Goal: Use online tool/utility: Utilize a website feature to perform a specific function

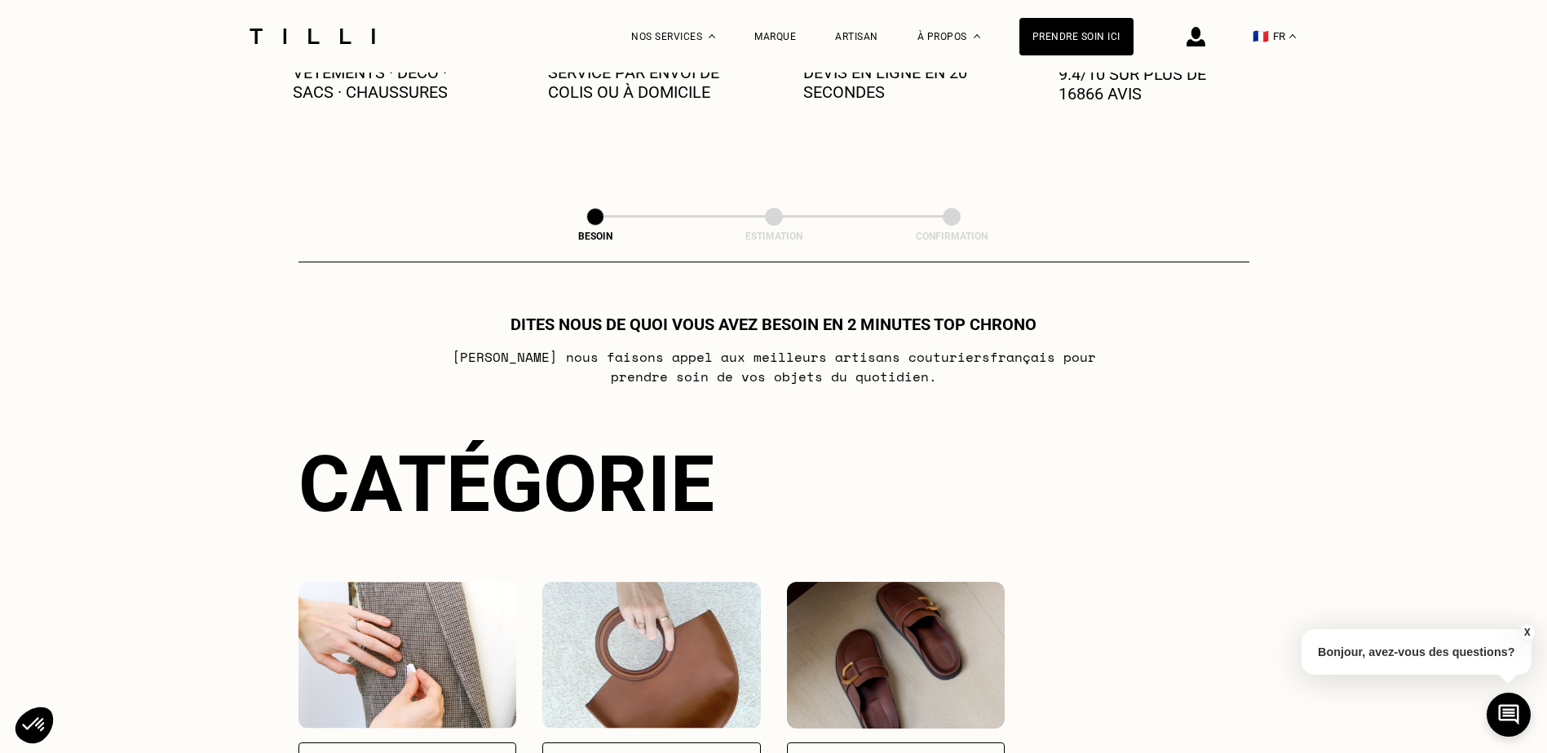
scroll to position [979, 0]
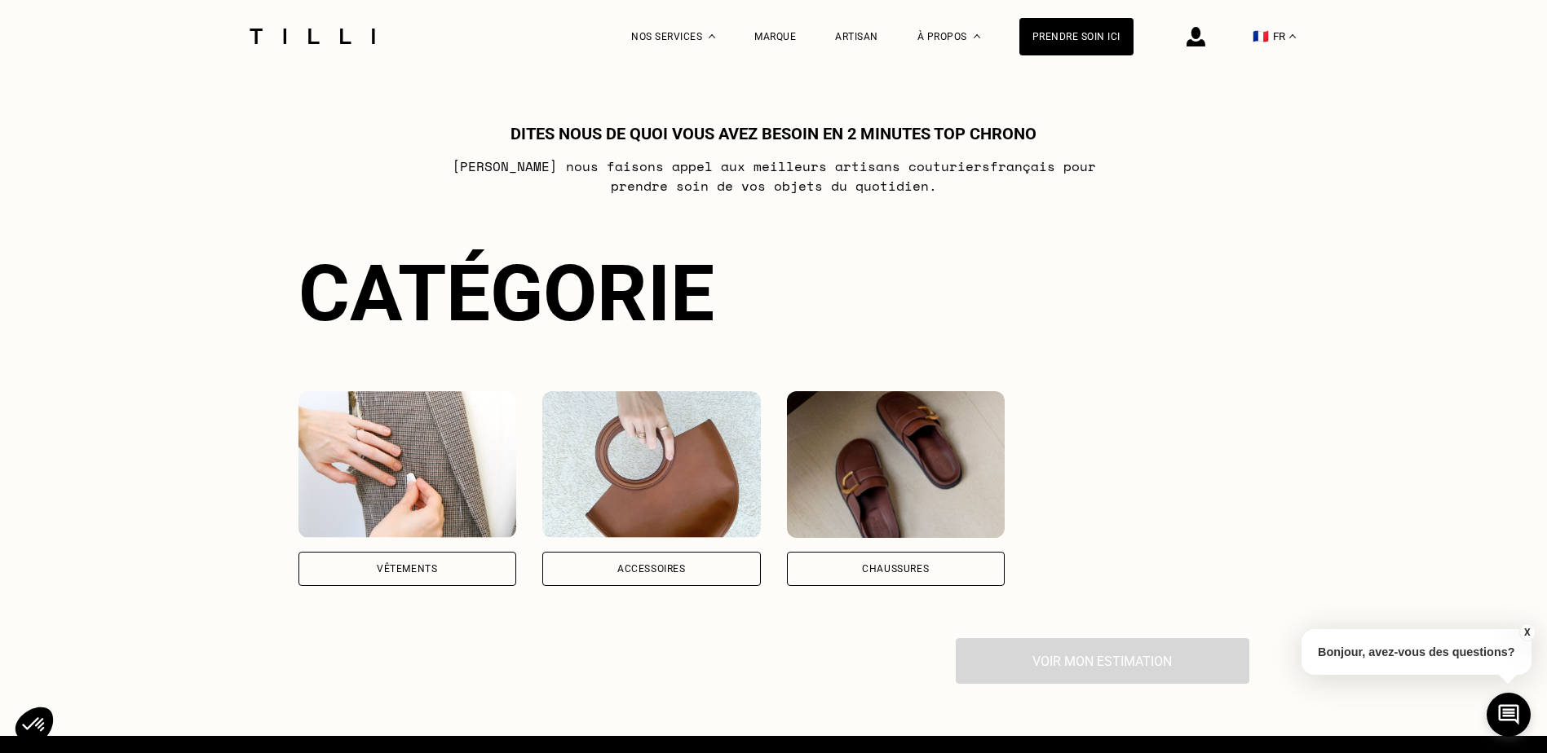
click at [680, 471] on img at bounding box center [651, 464] width 219 height 147
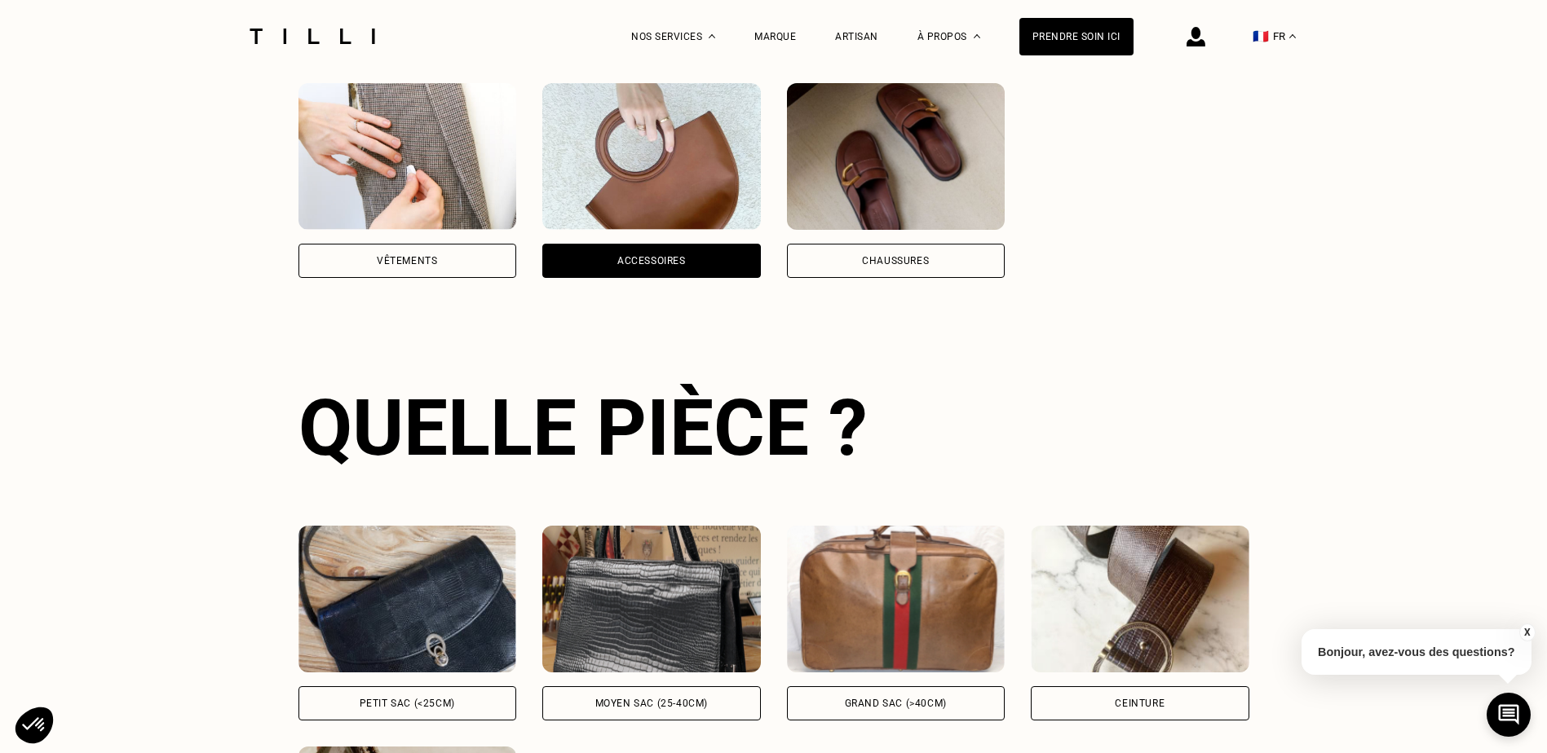
scroll to position [1503, 0]
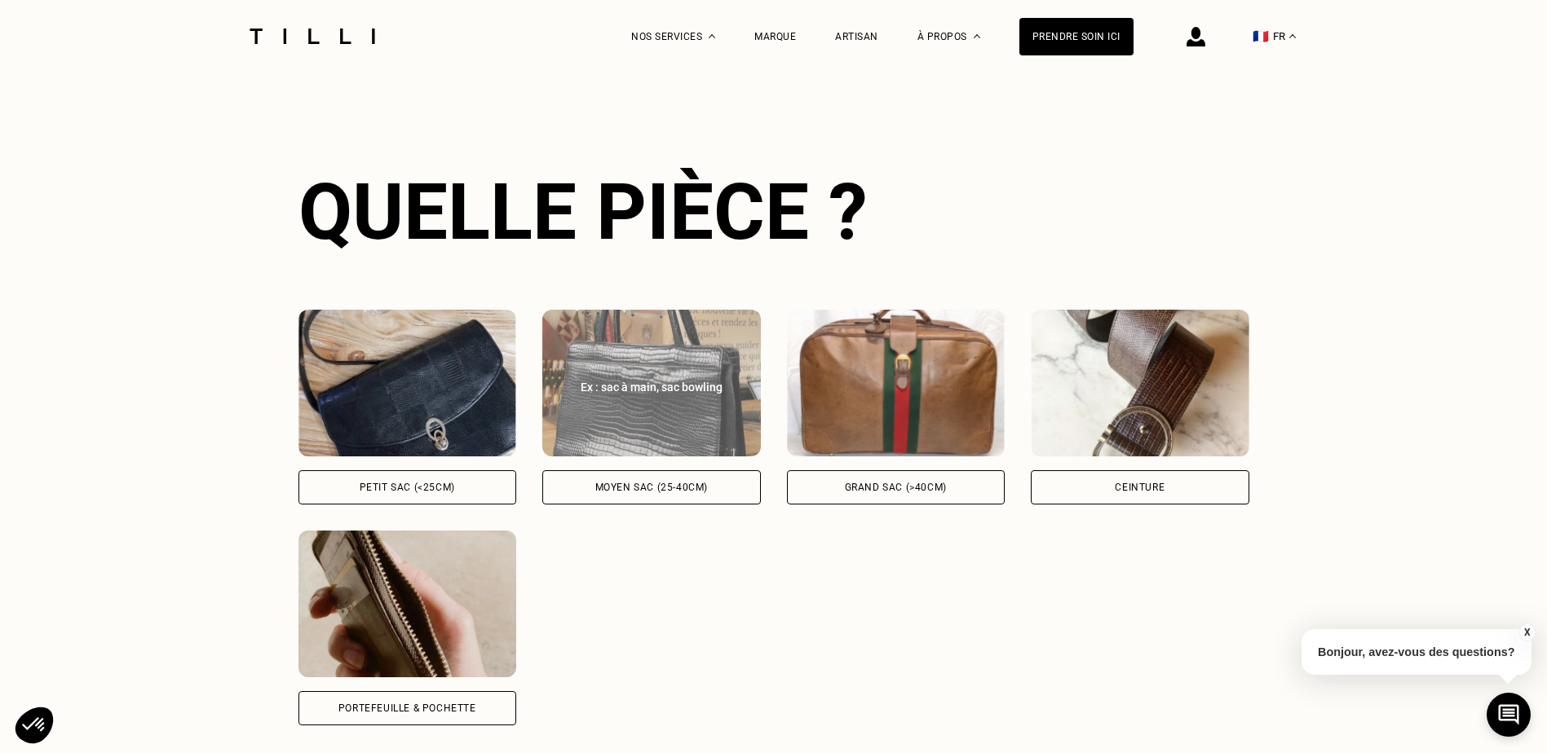
click at [617, 395] on img at bounding box center [651, 383] width 219 height 147
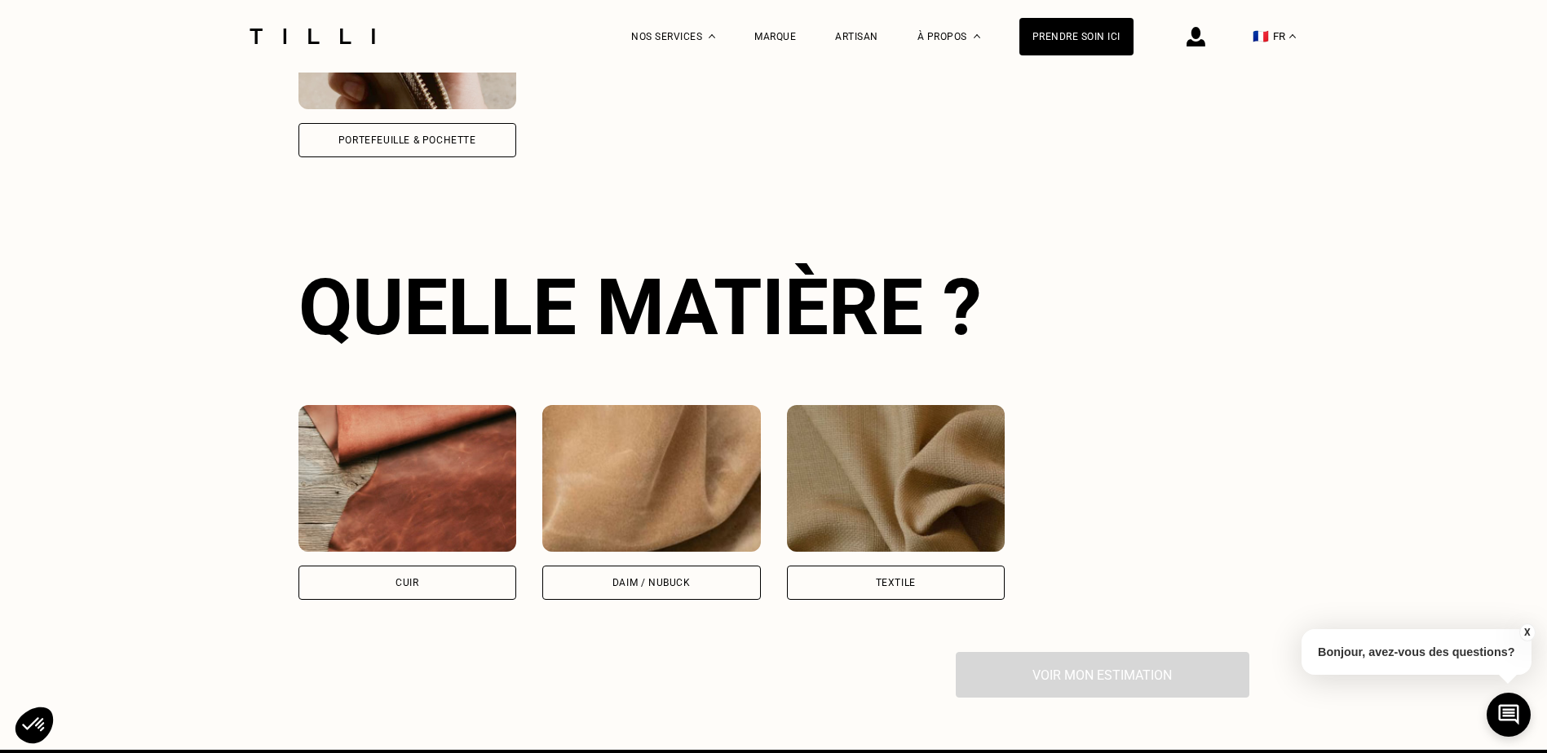
scroll to position [2169, 0]
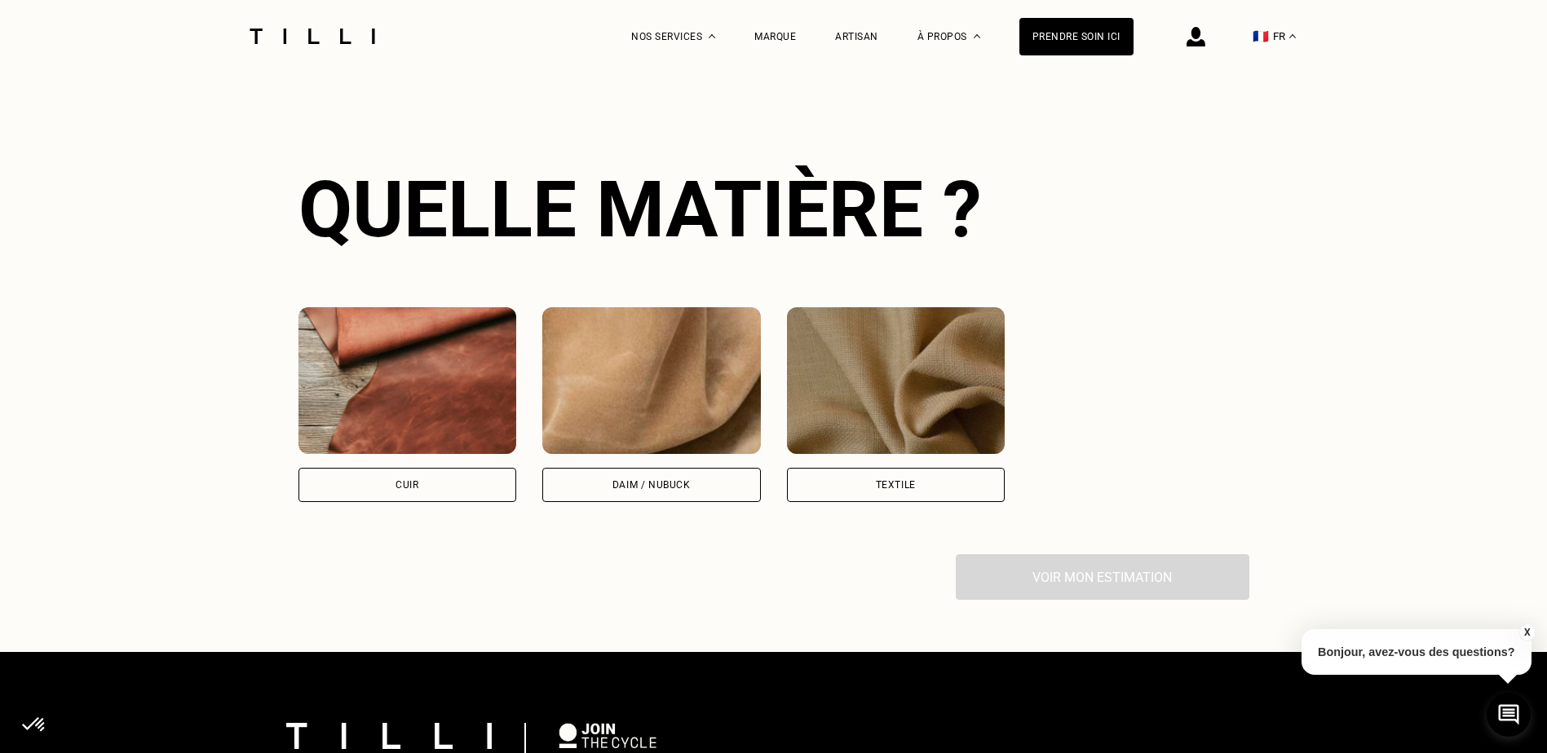
click at [387, 387] on img at bounding box center [407, 380] width 219 height 147
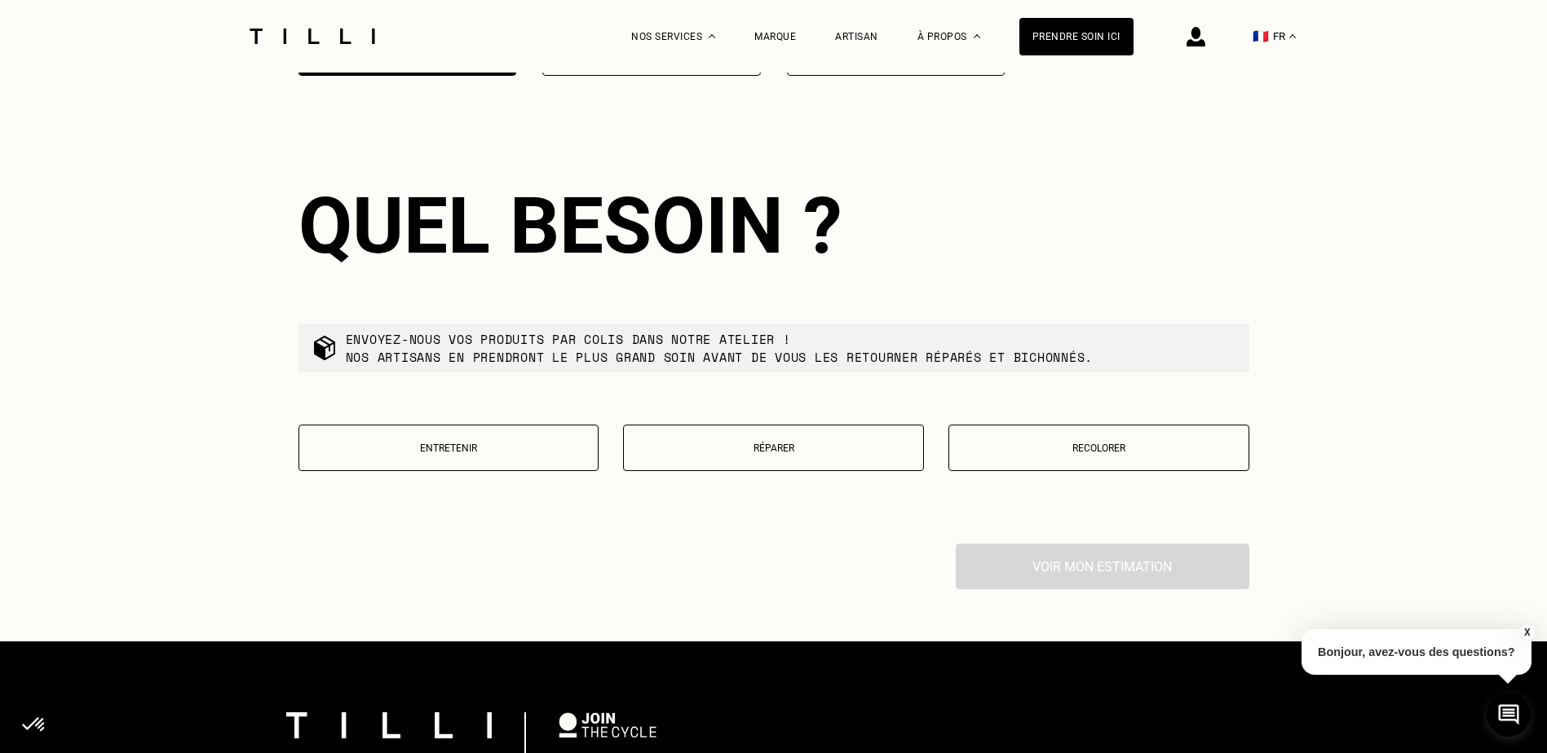
scroll to position [2614, 0]
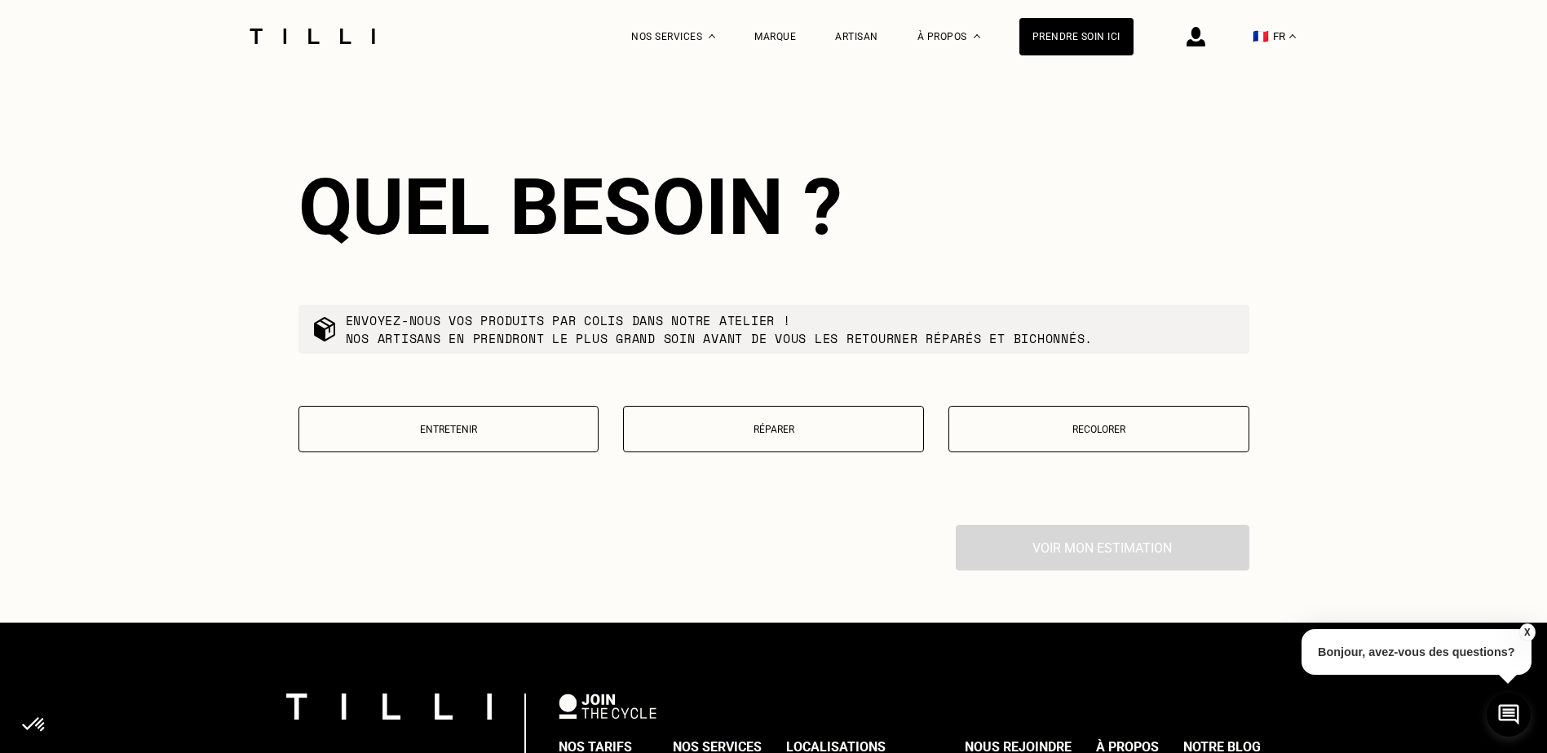
click at [744, 425] on p "Réparer" at bounding box center [773, 429] width 283 height 11
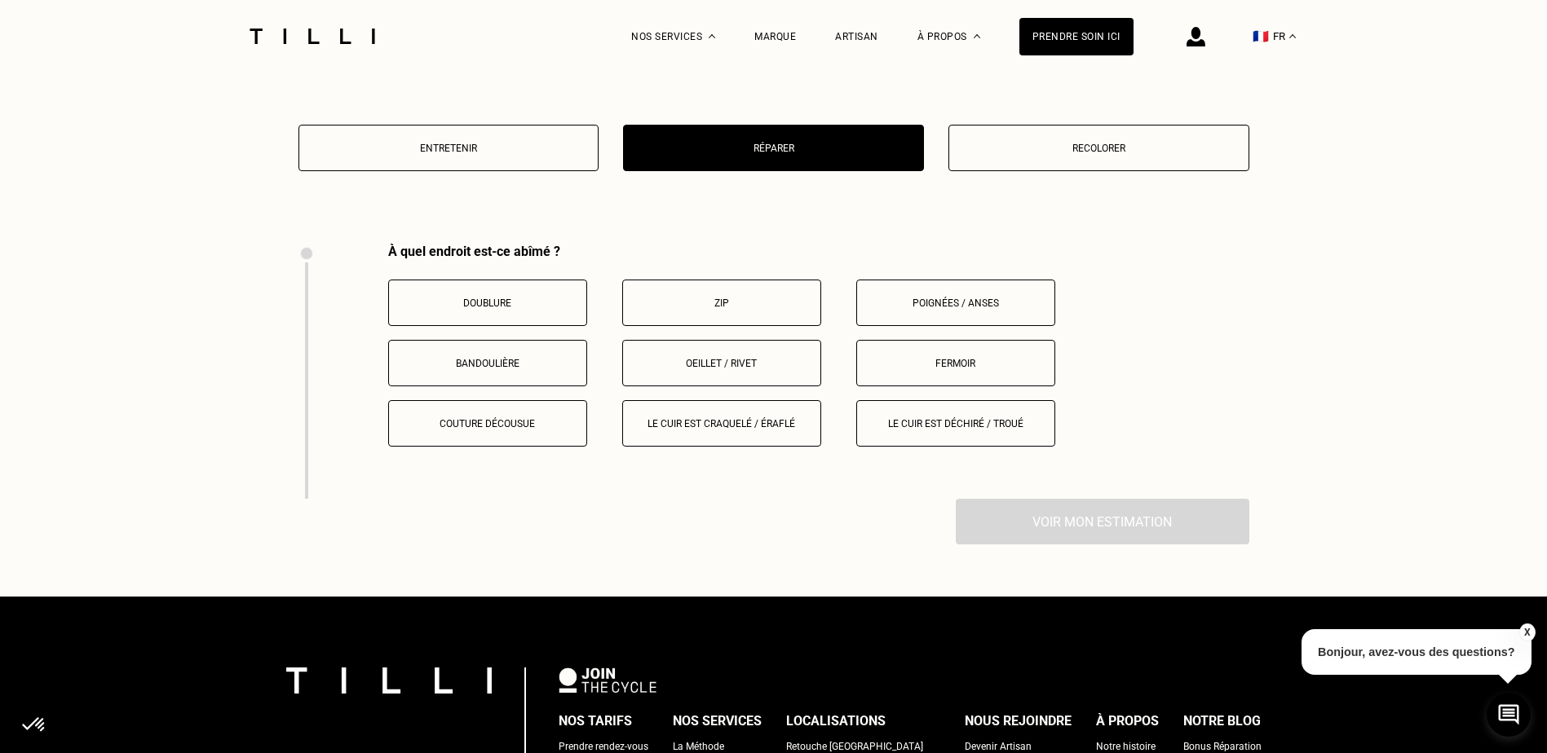
scroll to position [2870, 0]
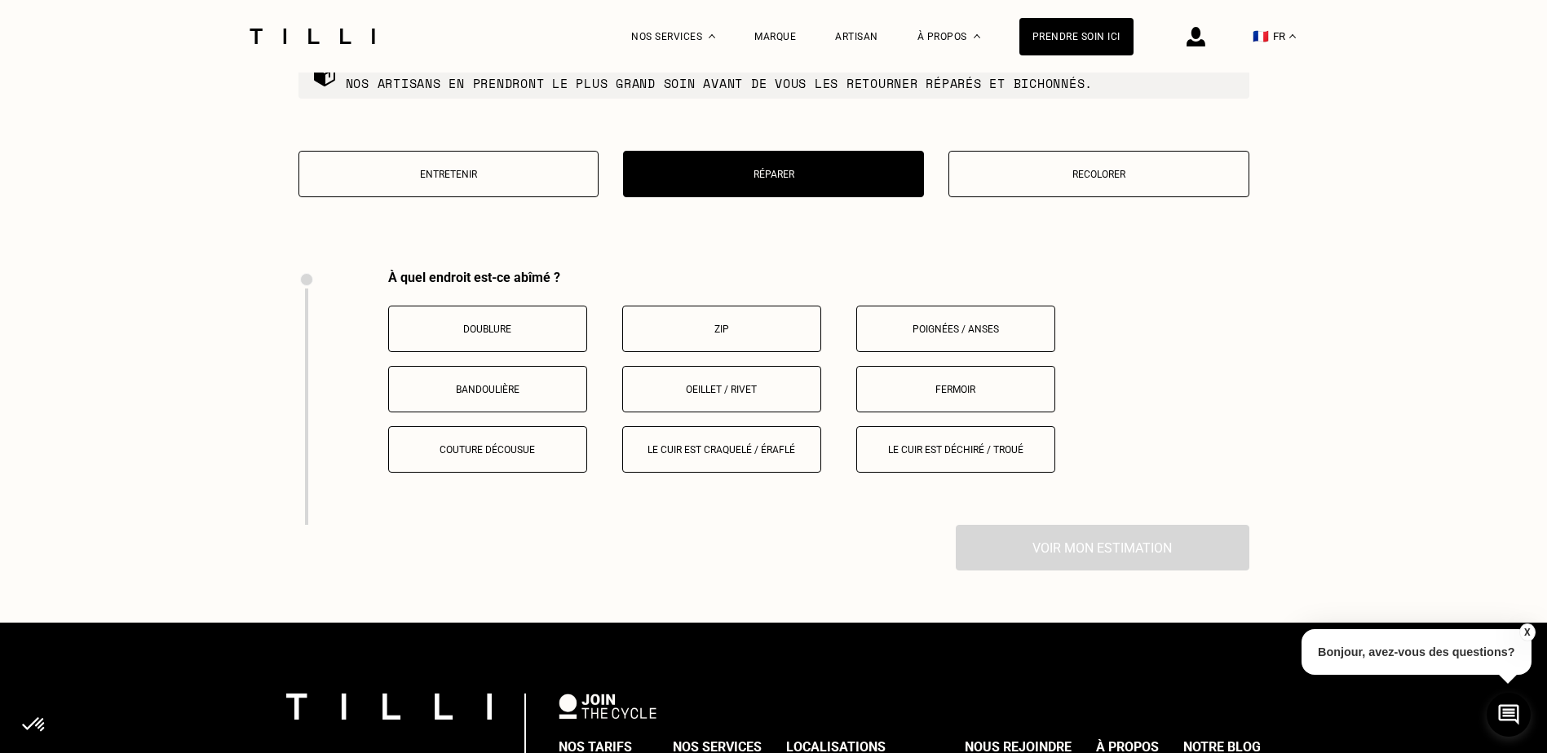
click at [505, 384] on p "Bandoulière" at bounding box center [487, 389] width 181 height 11
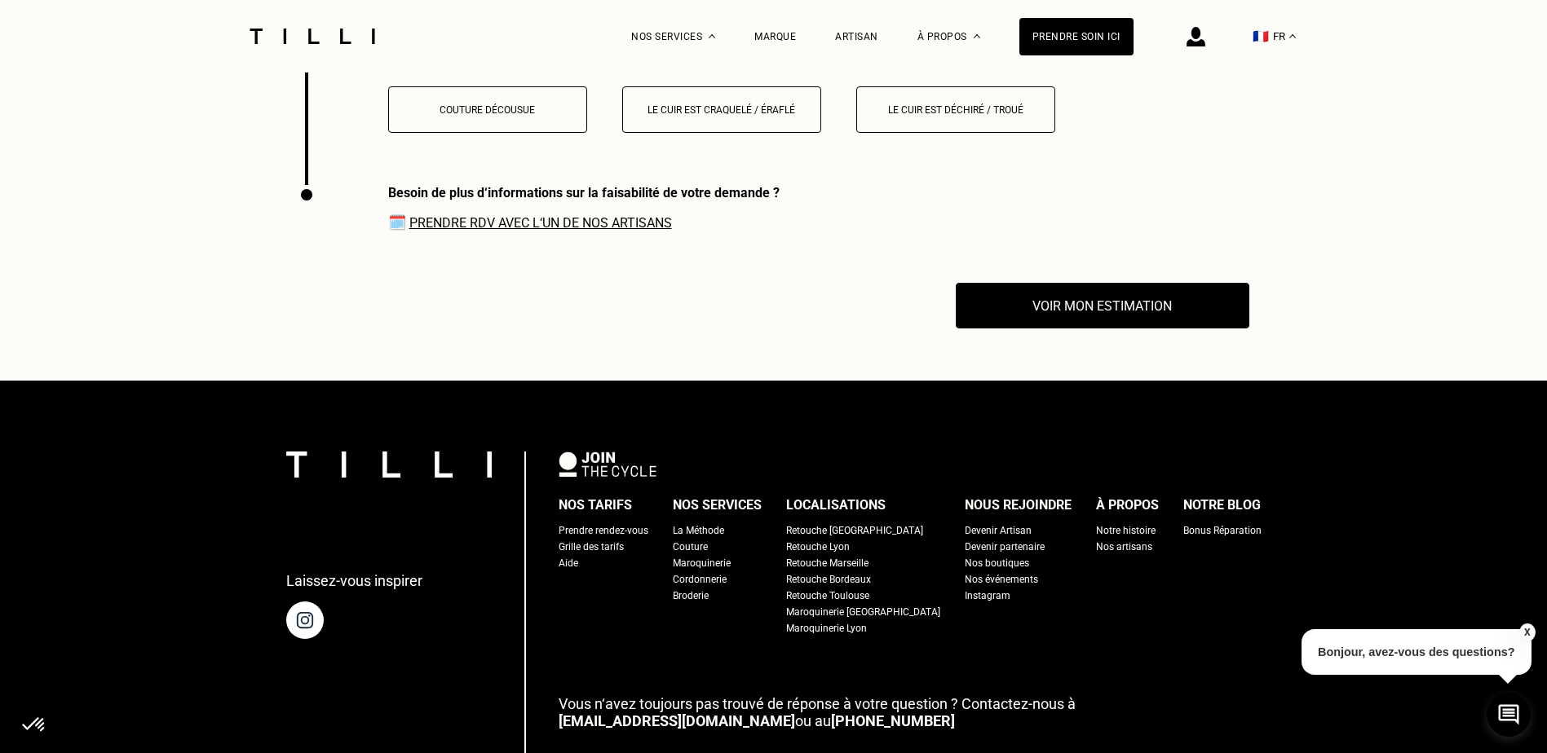
scroll to position [3043, 0]
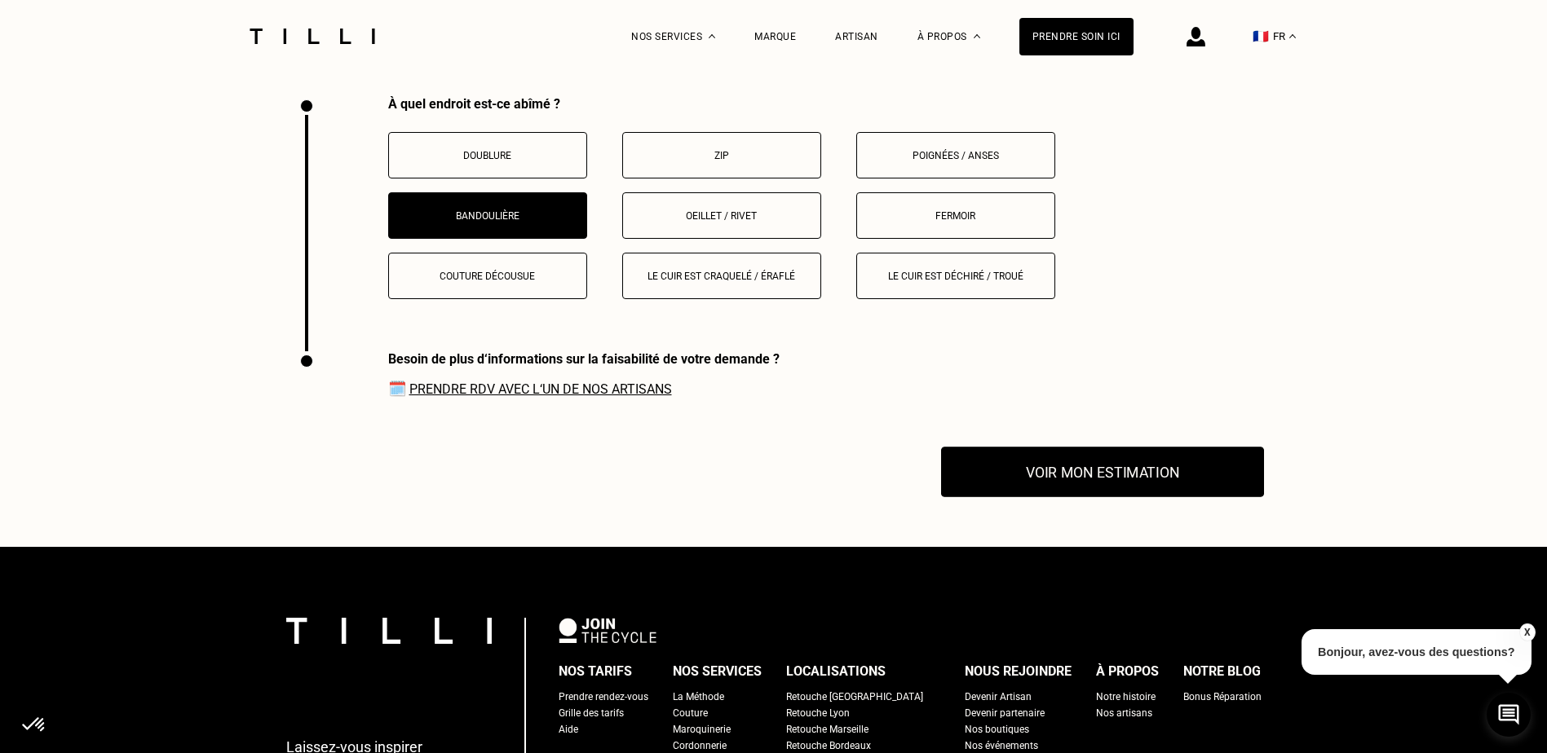
click at [1040, 471] on button "Voir mon estimation" at bounding box center [1102, 473] width 323 height 51
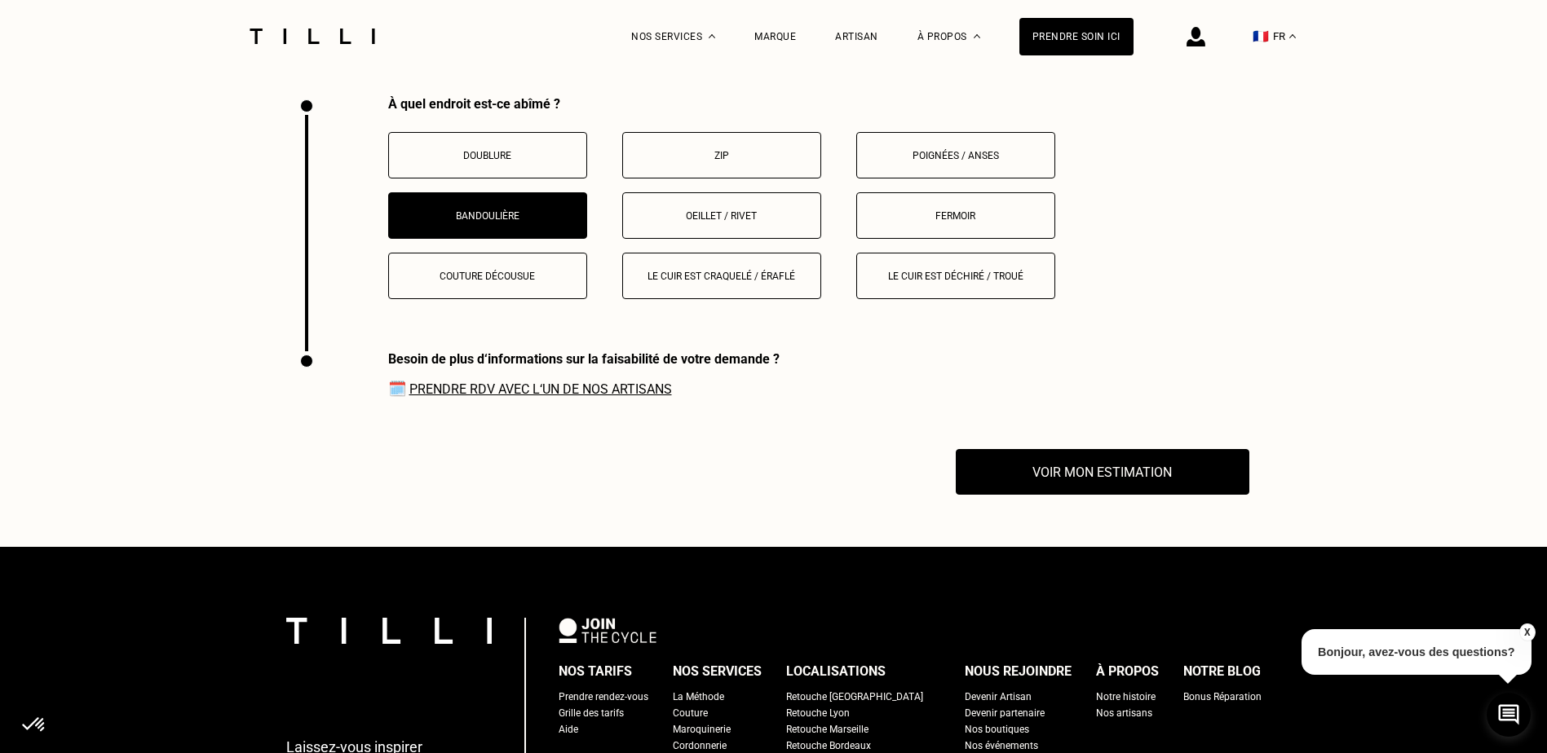
drag, startPoint x: 1040, startPoint y: 471, endPoint x: 580, endPoint y: 469, distance: 459.9
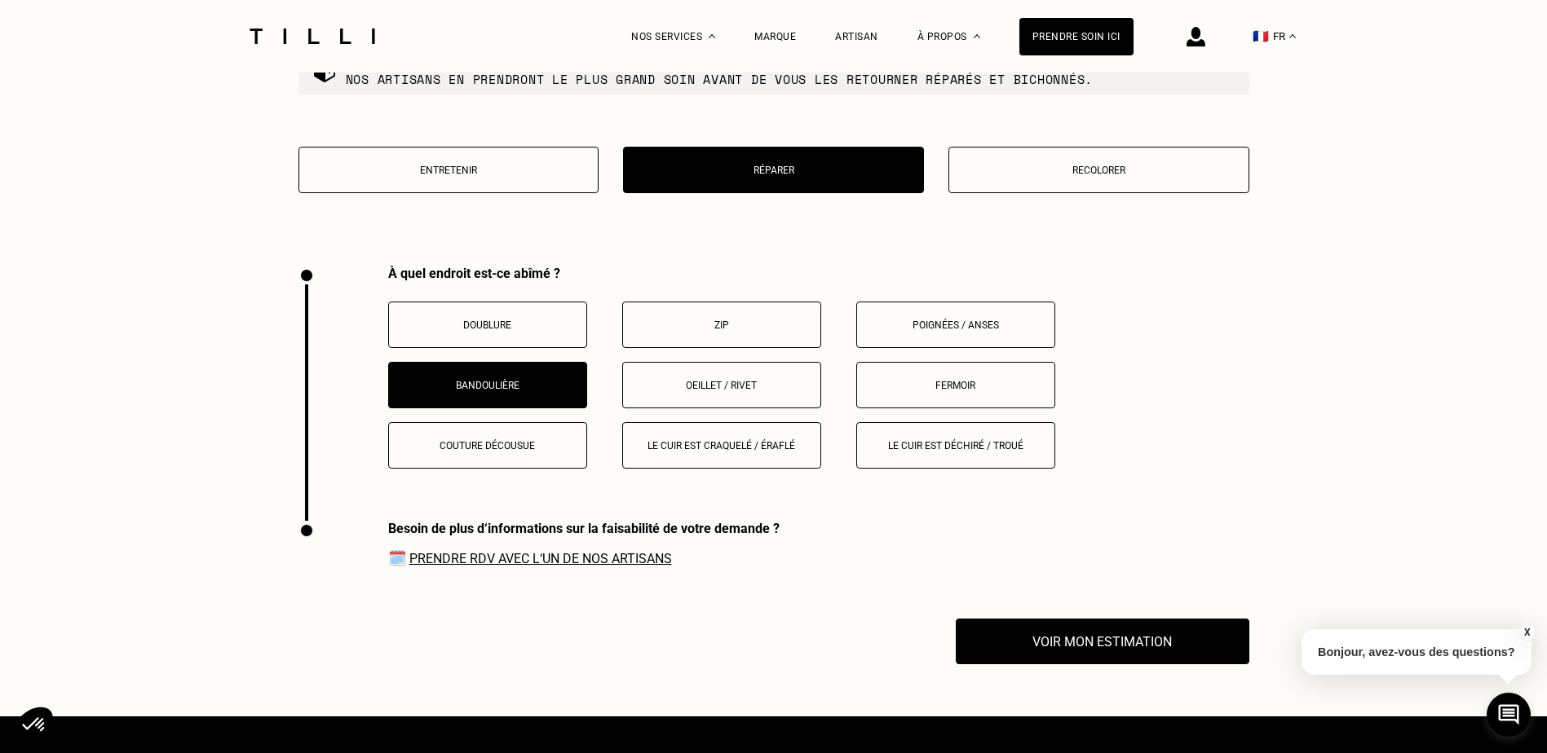
scroll to position [2880, 0]
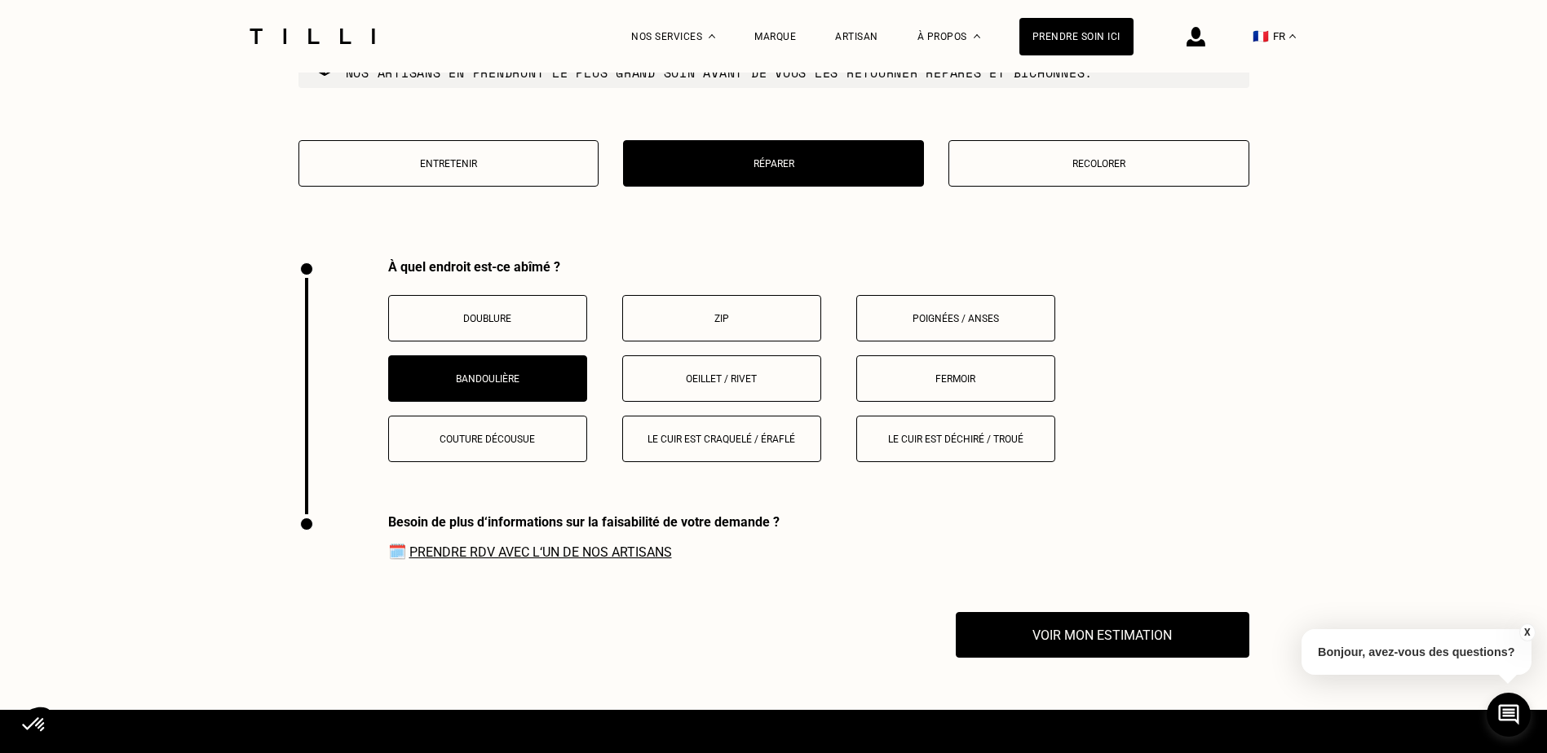
click at [468, 443] on button "Couture décousue" at bounding box center [487, 439] width 199 height 46
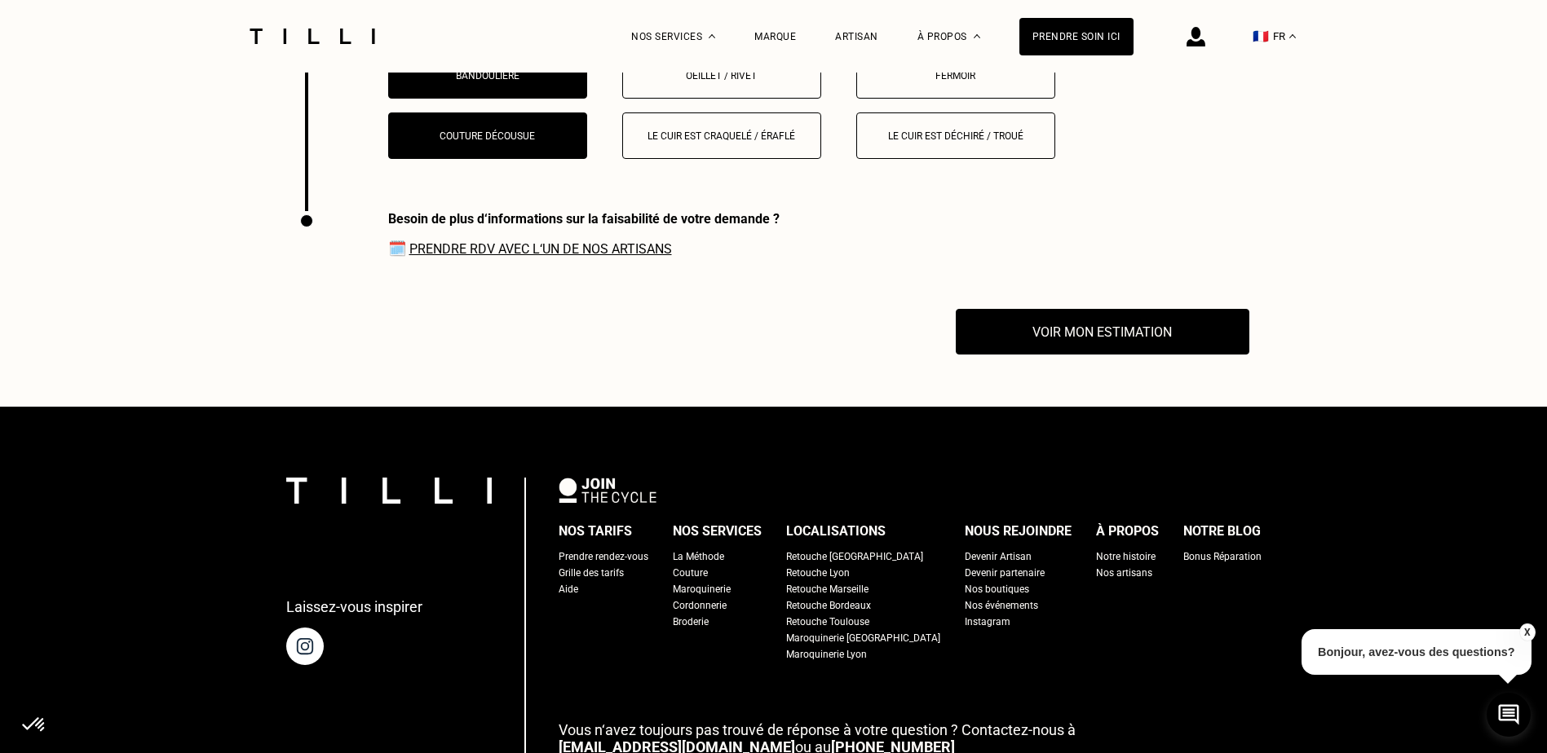
scroll to position [2962, 0]
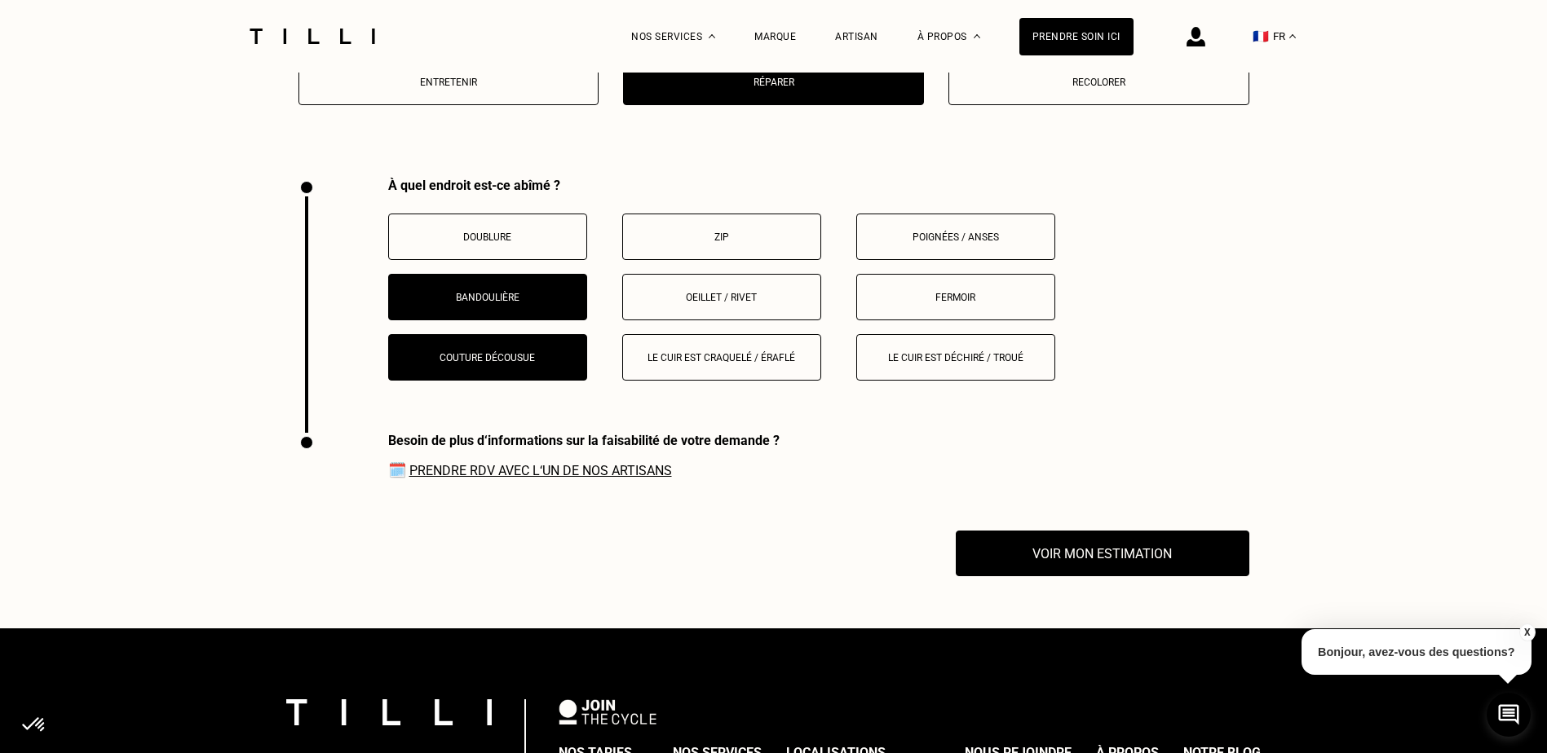
click at [520, 298] on button "Bandoulière" at bounding box center [487, 297] width 199 height 46
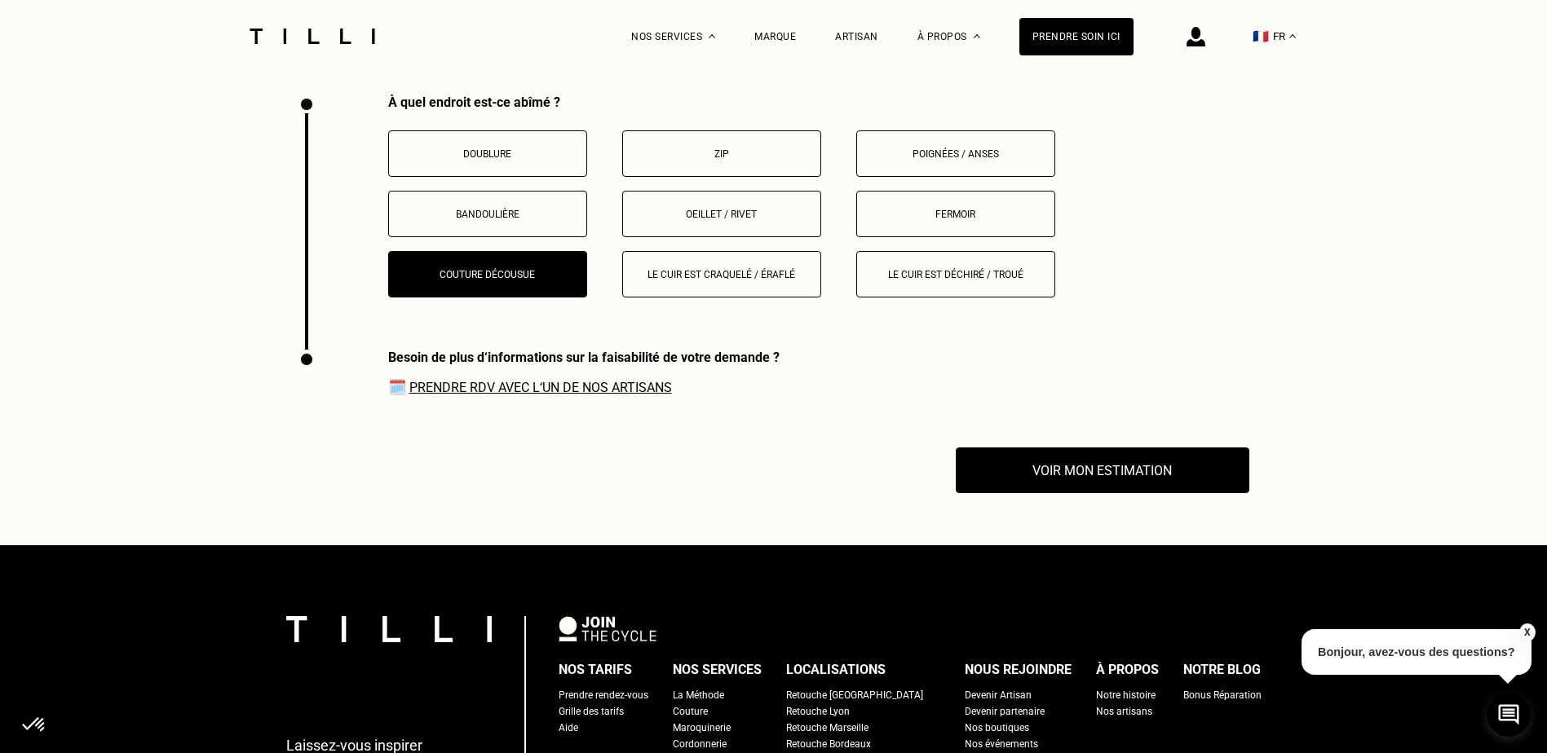
scroll to position [3043, 0]
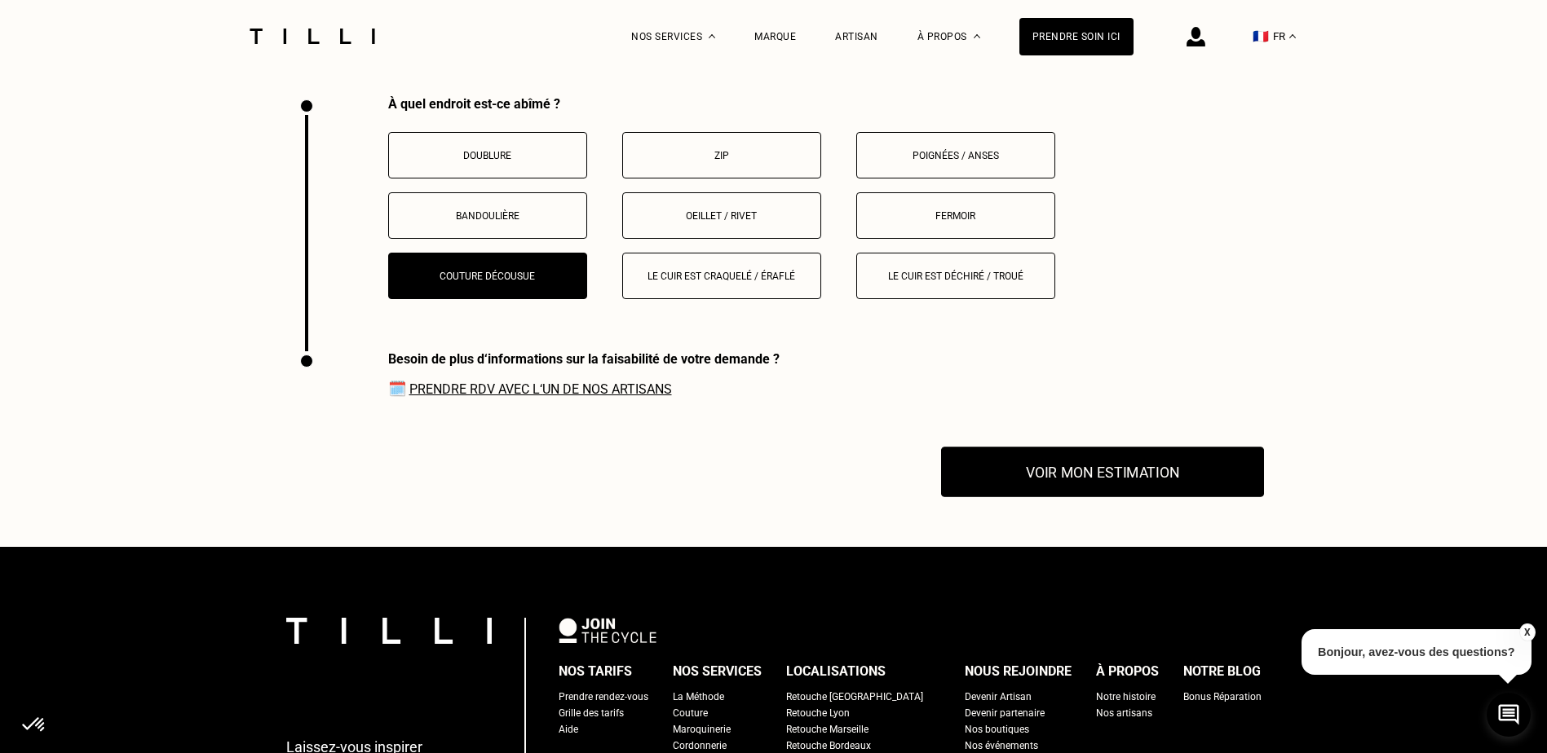
click at [1012, 475] on button "Voir mon estimation" at bounding box center [1102, 473] width 323 height 51
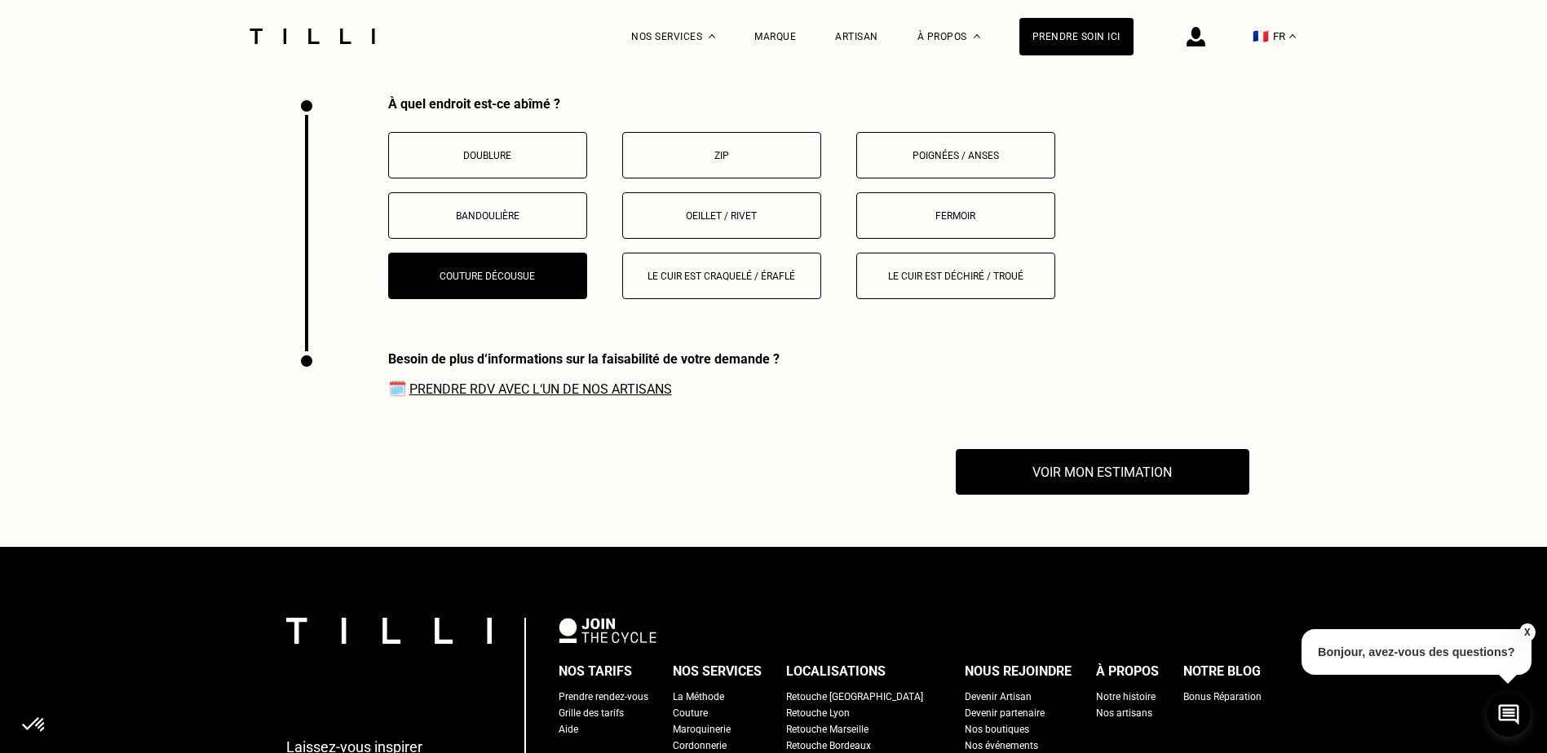
click at [705, 277] on button "Le cuir est craquelé / éraflé" at bounding box center [721, 276] width 199 height 46
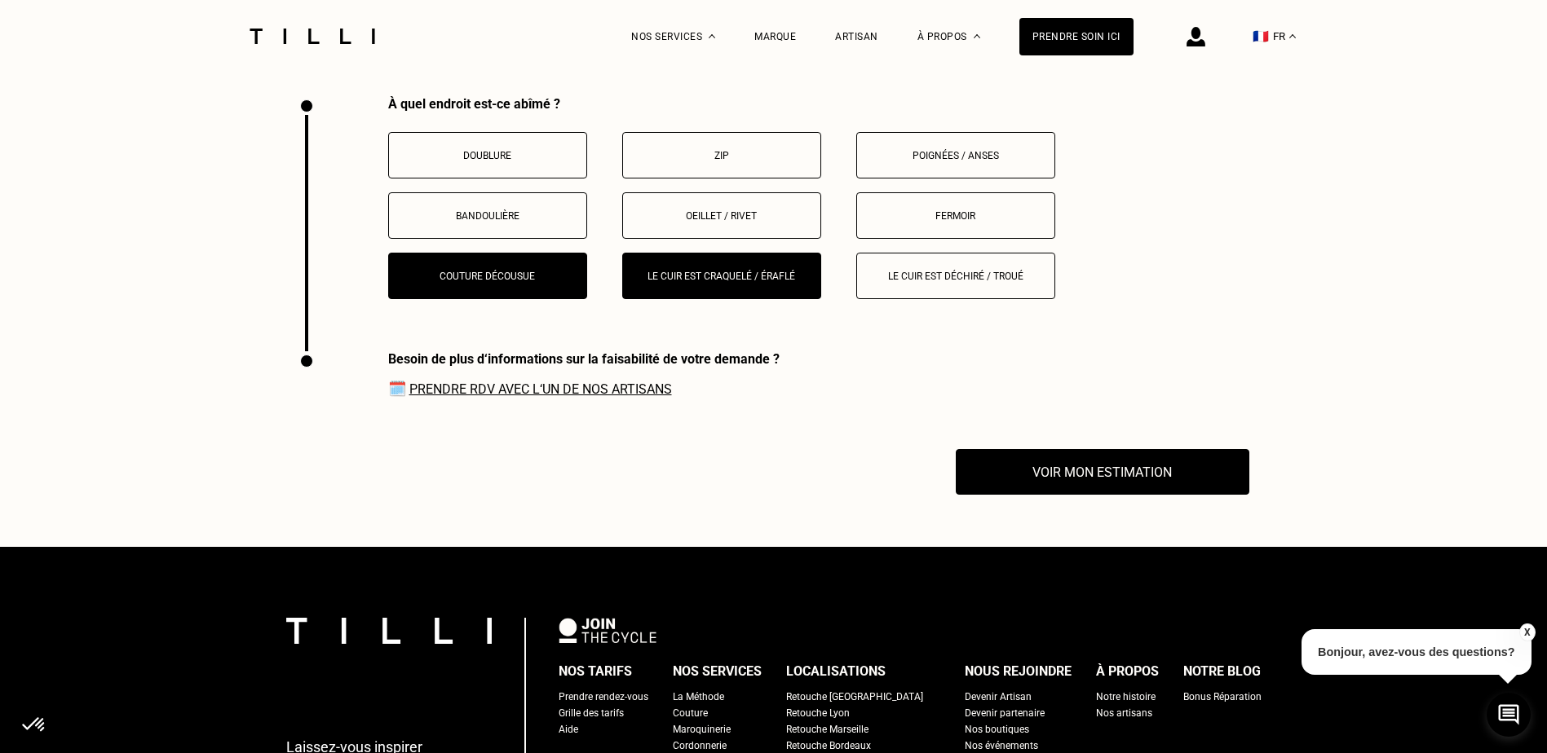
click at [489, 259] on button "Couture décousue" at bounding box center [487, 276] width 199 height 46
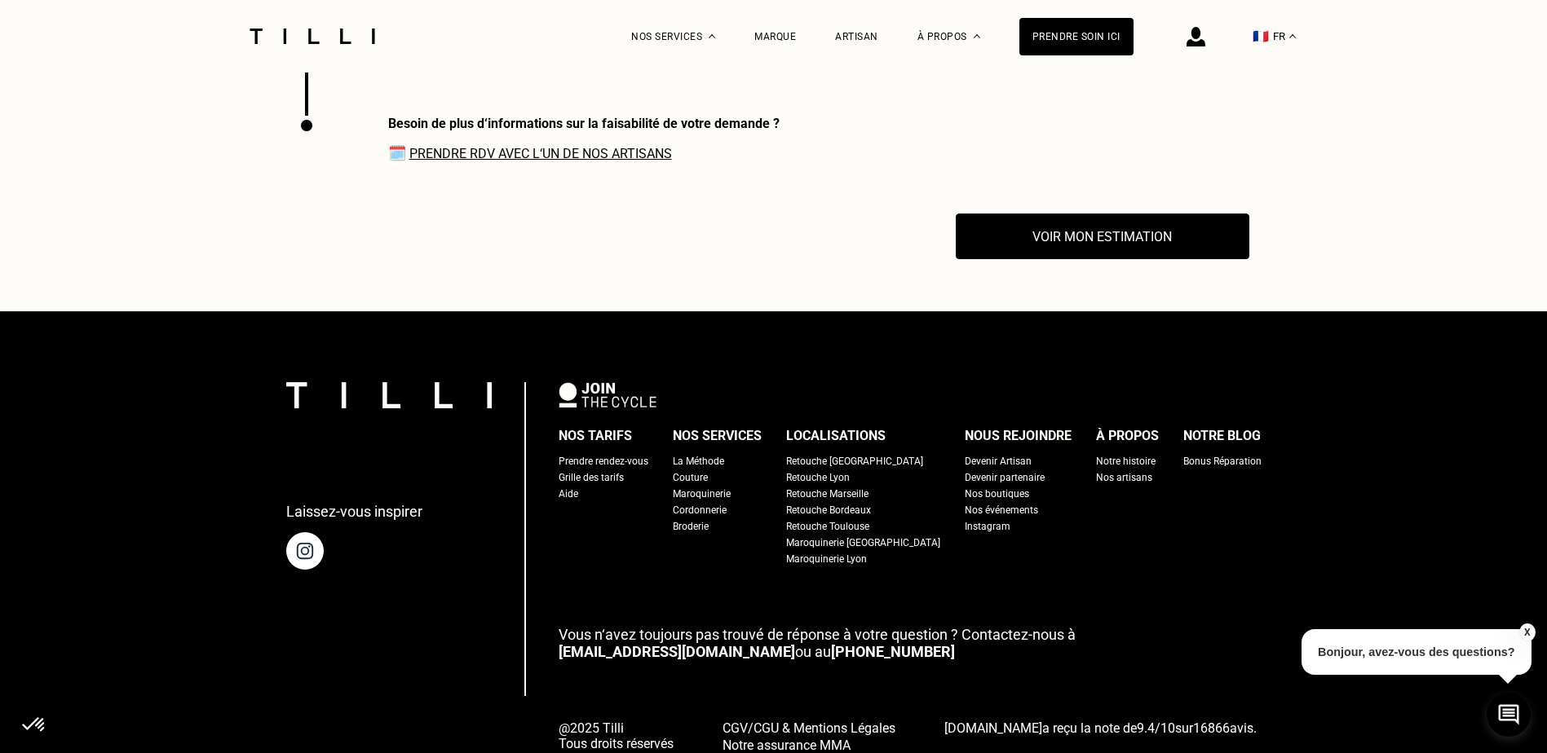
scroll to position [3288, 0]
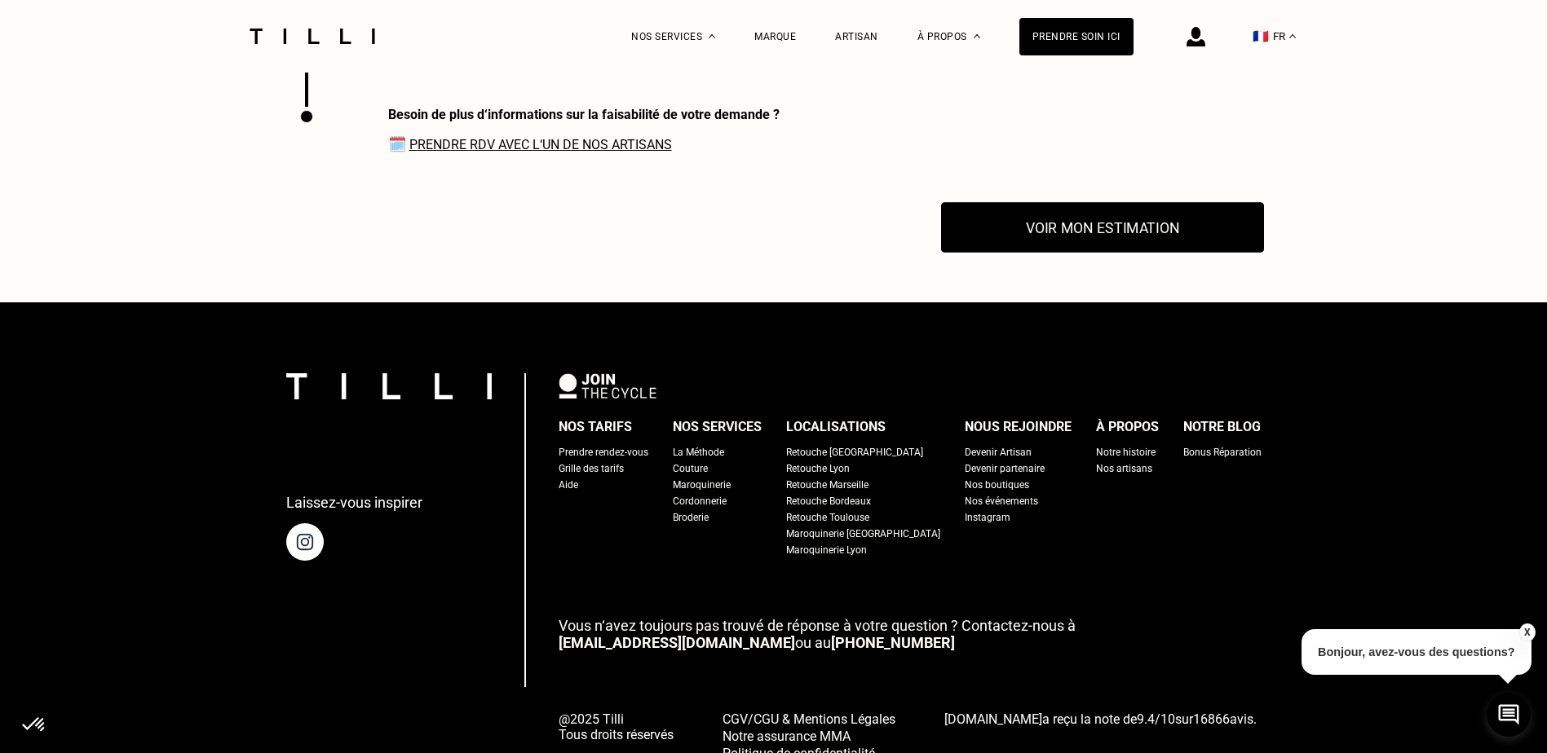
click at [995, 235] on button "Voir mon estimation" at bounding box center [1102, 228] width 323 height 51
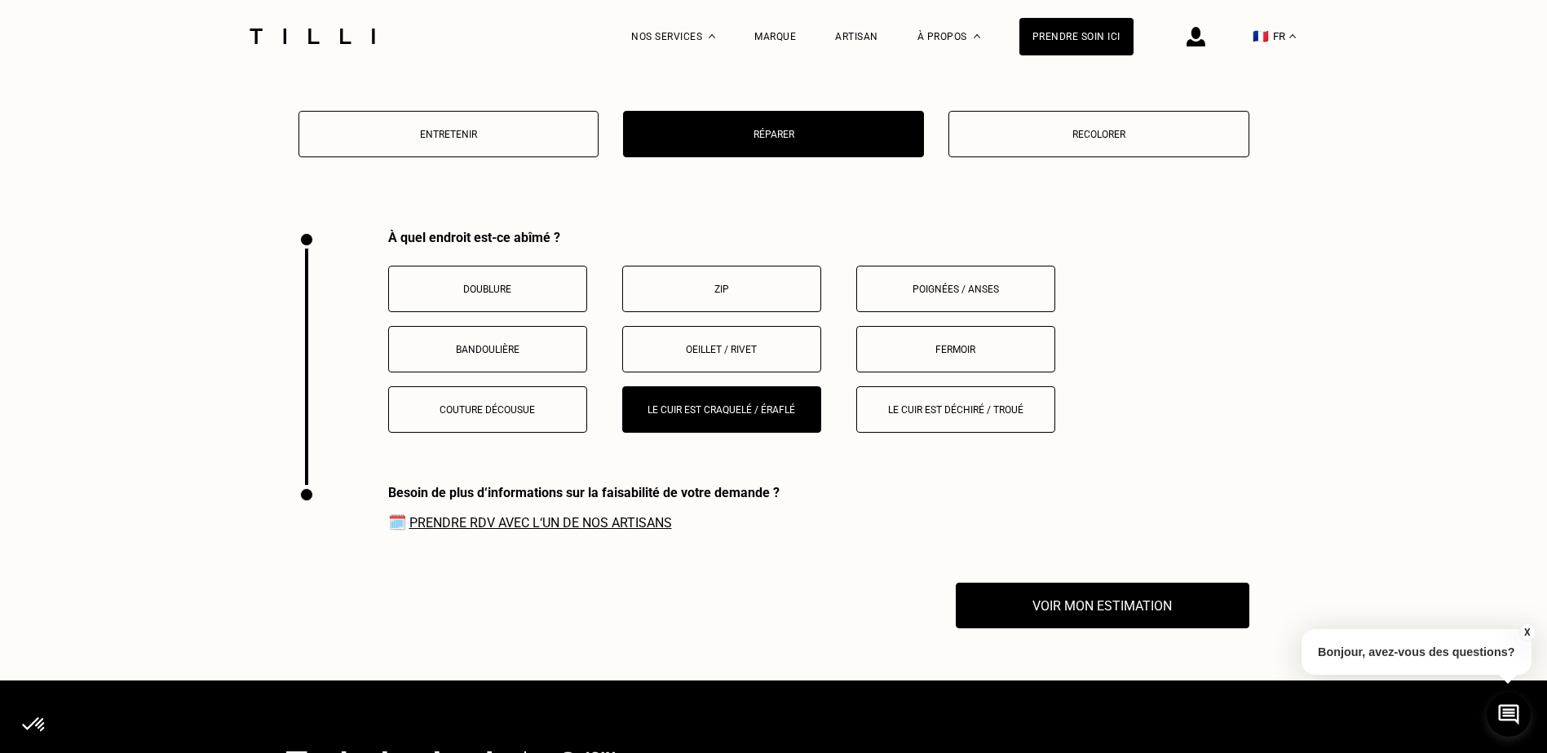
scroll to position [2880, 0]
